Goal: Find specific page/section: Find specific page/section

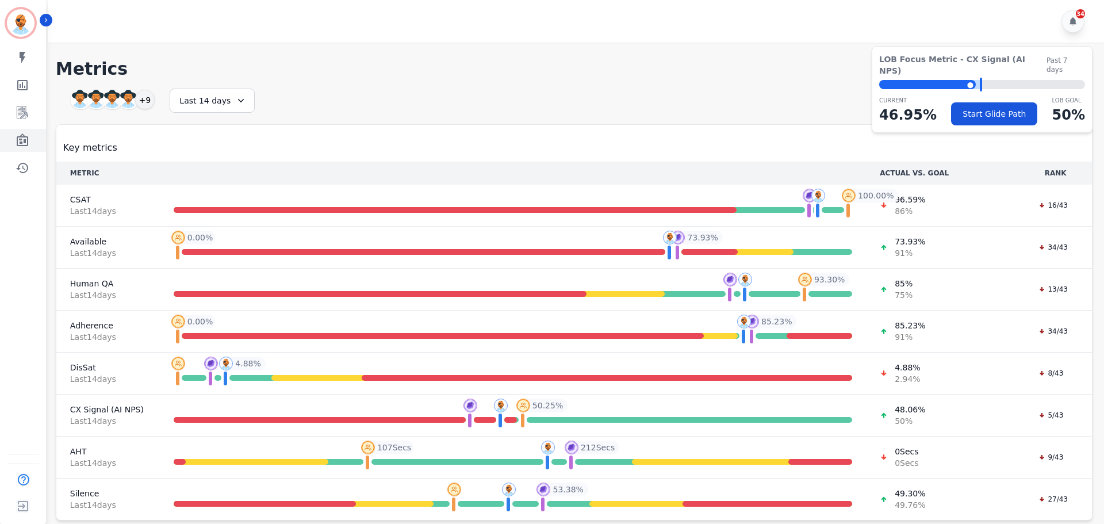
click at [29, 136] on icon "Sidebar" at bounding box center [23, 140] width 14 height 14
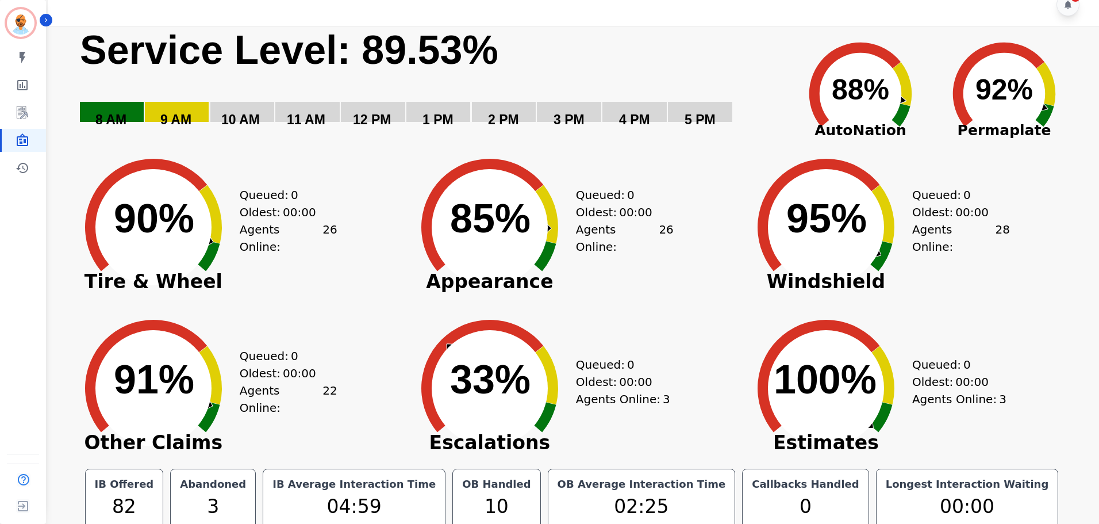
scroll to position [26, 0]
